Goal: Navigation & Orientation: Find specific page/section

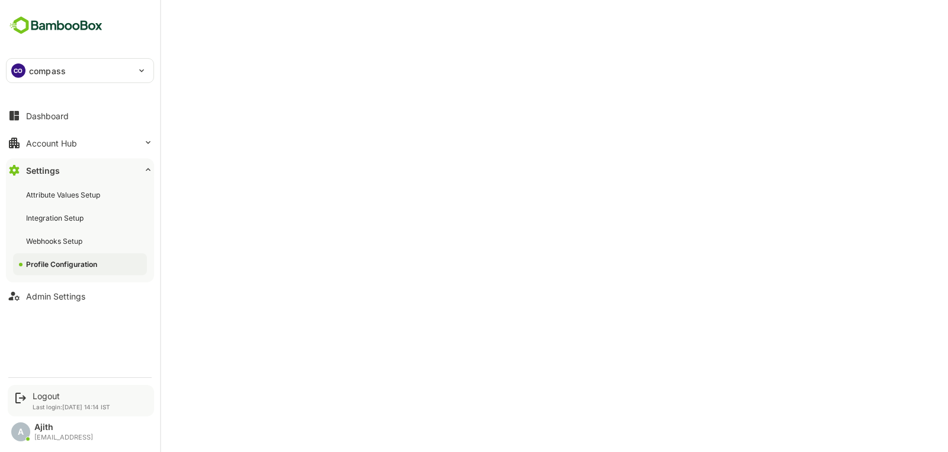
click at [31, 402] on div "Logout Last login: [DATE] 14:14 IST" at bounding box center [81, 400] width 146 height 31
click at [43, 402] on div "Logout Last login: [DATE] 14:14 IST" at bounding box center [72, 401] width 78 height 20
click at [27, 402] on icon at bounding box center [21, 398] width 14 height 14
click at [21, 399] on icon at bounding box center [21, 398] width 14 height 14
click at [28, 396] on div "Logout Last login: [DATE] 14:14 IST" at bounding box center [81, 400] width 146 height 31
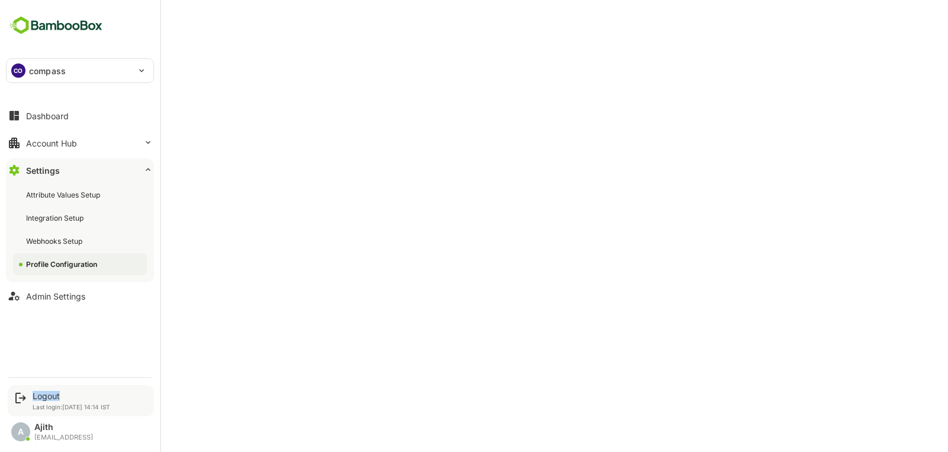
click at [28, 396] on div "Logout Last login: [DATE] 14:14 IST" at bounding box center [81, 400] width 146 height 31
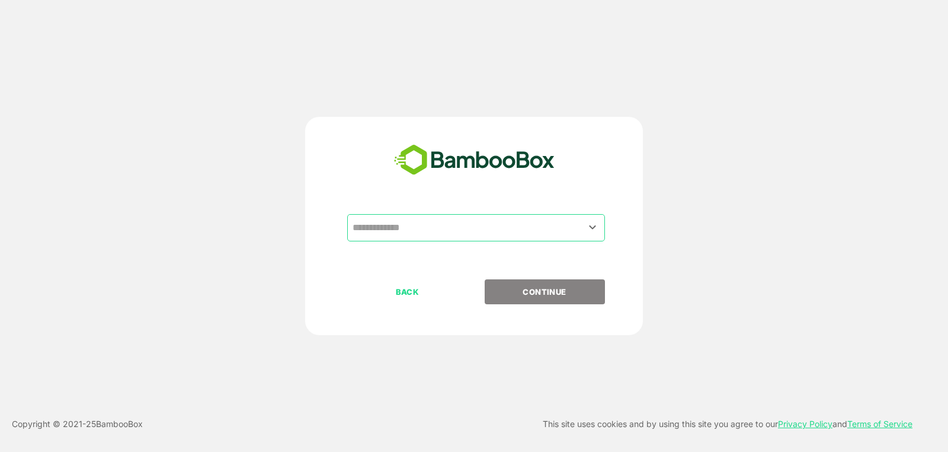
click at [442, 225] on input "text" at bounding box center [476, 227] width 253 height 23
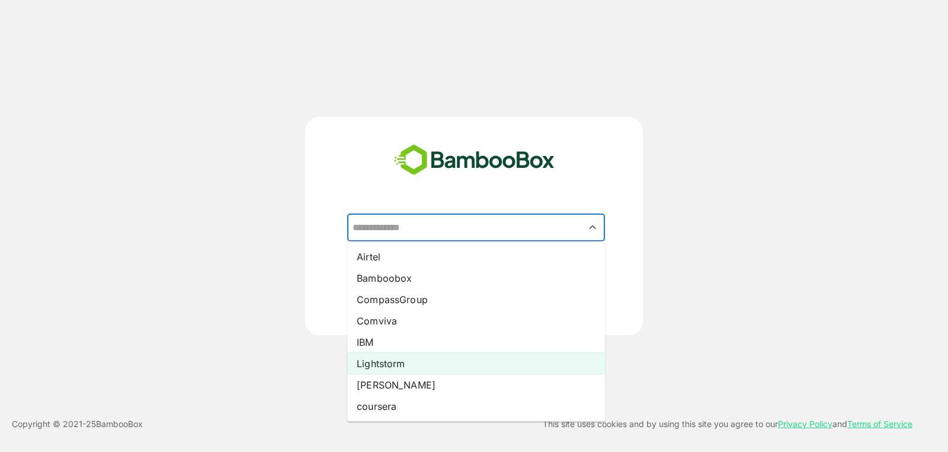
click at [436, 359] on li "Lightstorm" at bounding box center [476, 363] width 258 height 21
type input "**********"
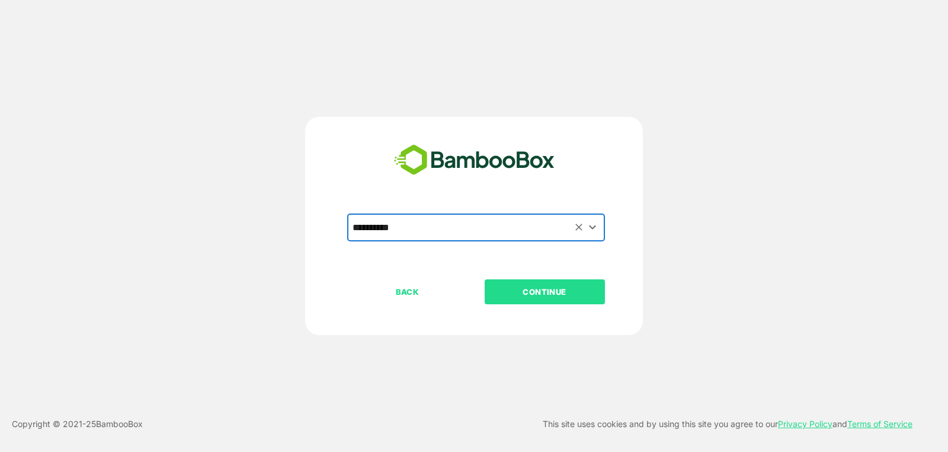
click at [560, 290] on p "CONTINUE" at bounding box center [544, 291] width 119 height 13
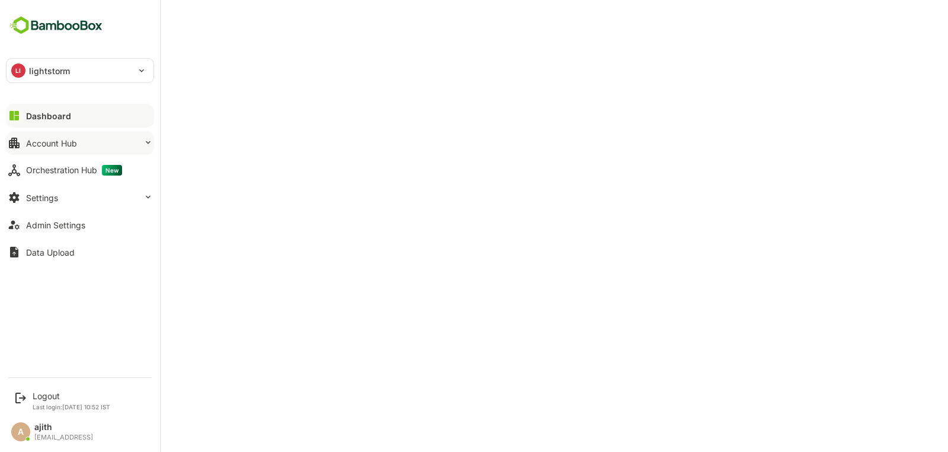
click at [43, 148] on button "Account Hub" at bounding box center [80, 143] width 148 height 24
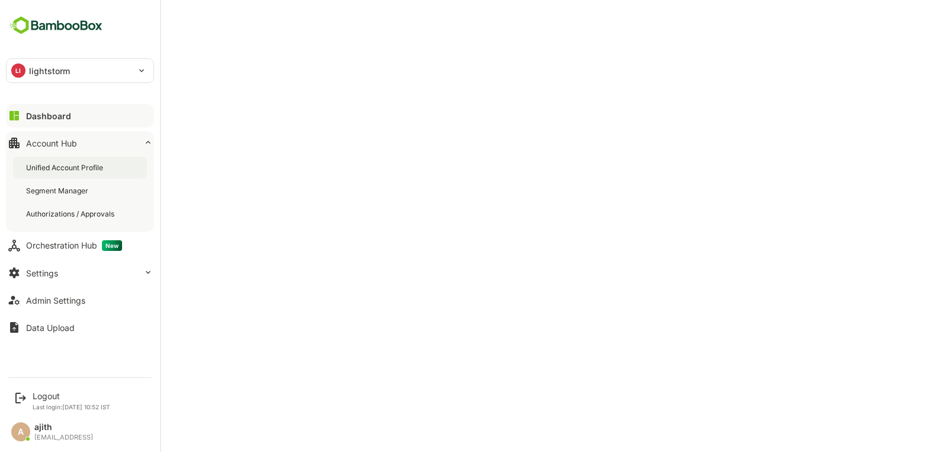
click at [66, 166] on div "Unified Account Profile" at bounding box center [65, 167] width 79 height 10
click at [34, 112] on div "Dashboard" at bounding box center [47, 116] width 43 height 10
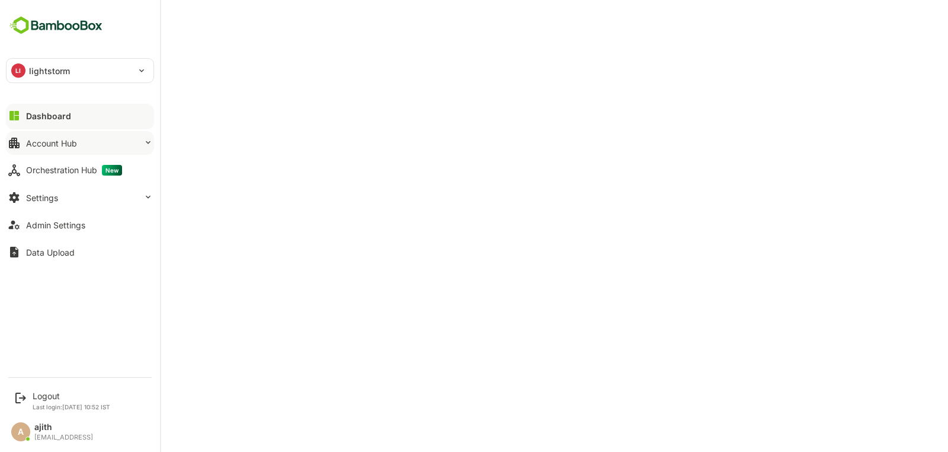
click at [65, 131] on button "Account Hub" at bounding box center [80, 143] width 148 height 24
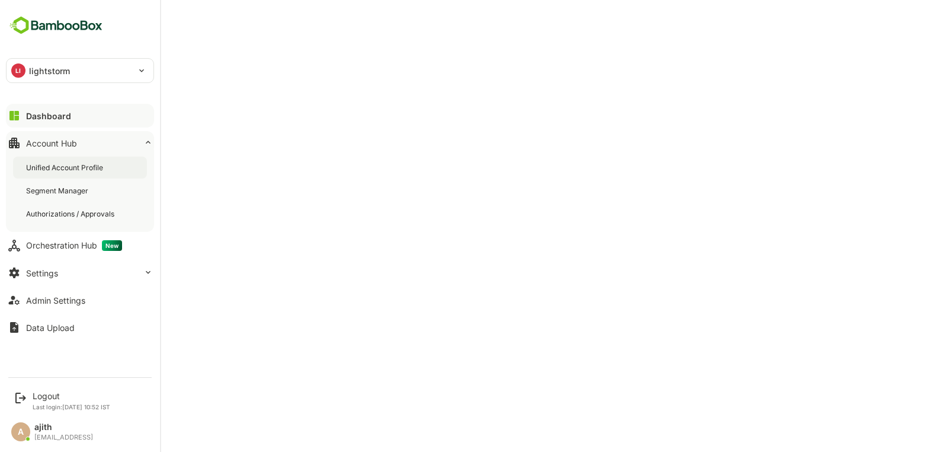
click at [92, 159] on div "Unified Account Profile" at bounding box center [80, 167] width 134 height 22
